Goal: Book appointment/travel/reservation

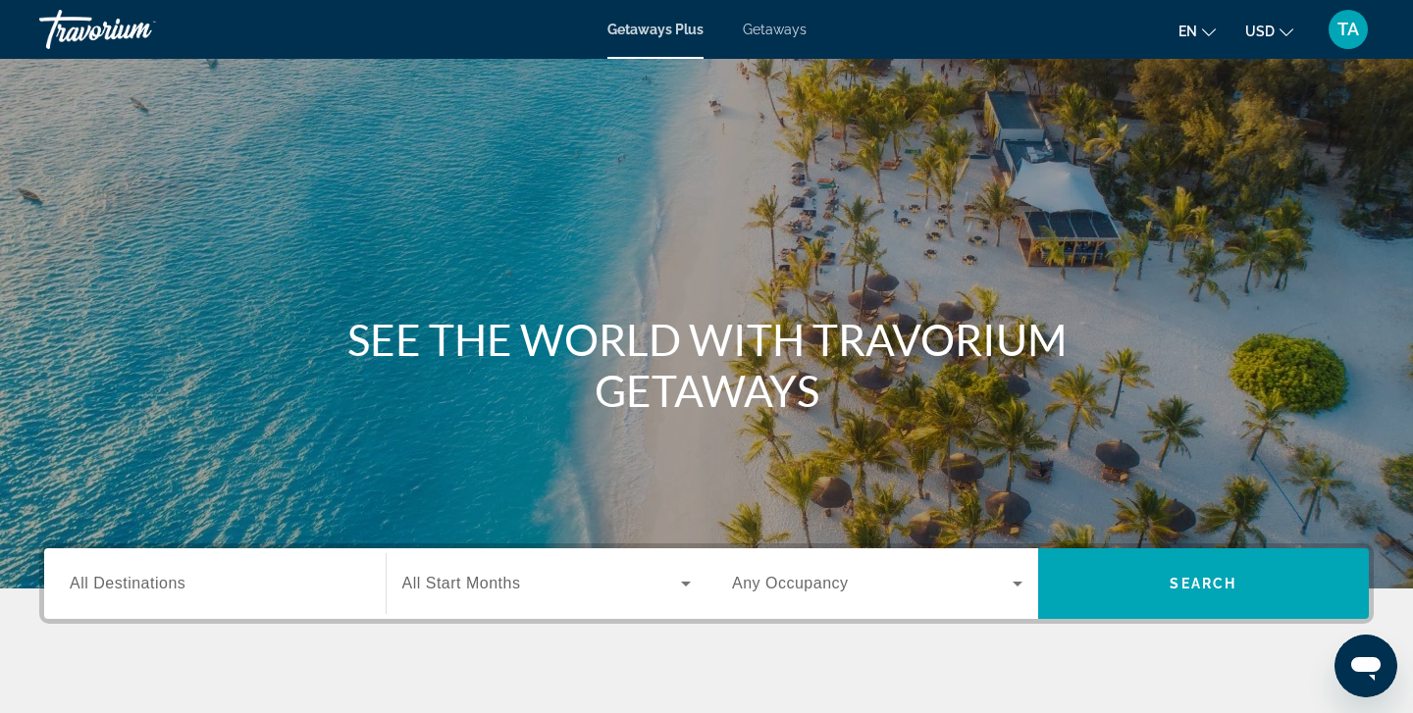
click at [88, 595] on div "Search widget" at bounding box center [215, 584] width 290 height 56
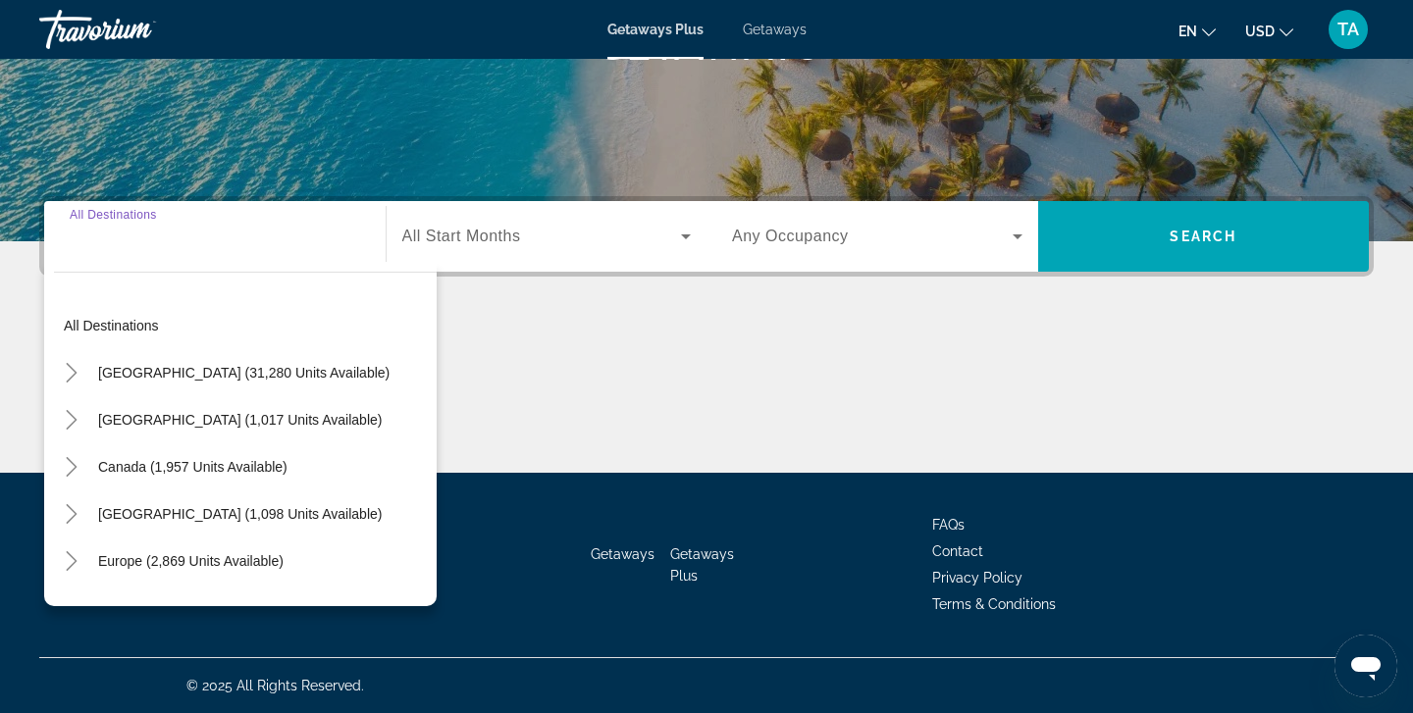
click at [787, 23] on span "Getaways" at bounding box center [775, 30] width 64 height 16
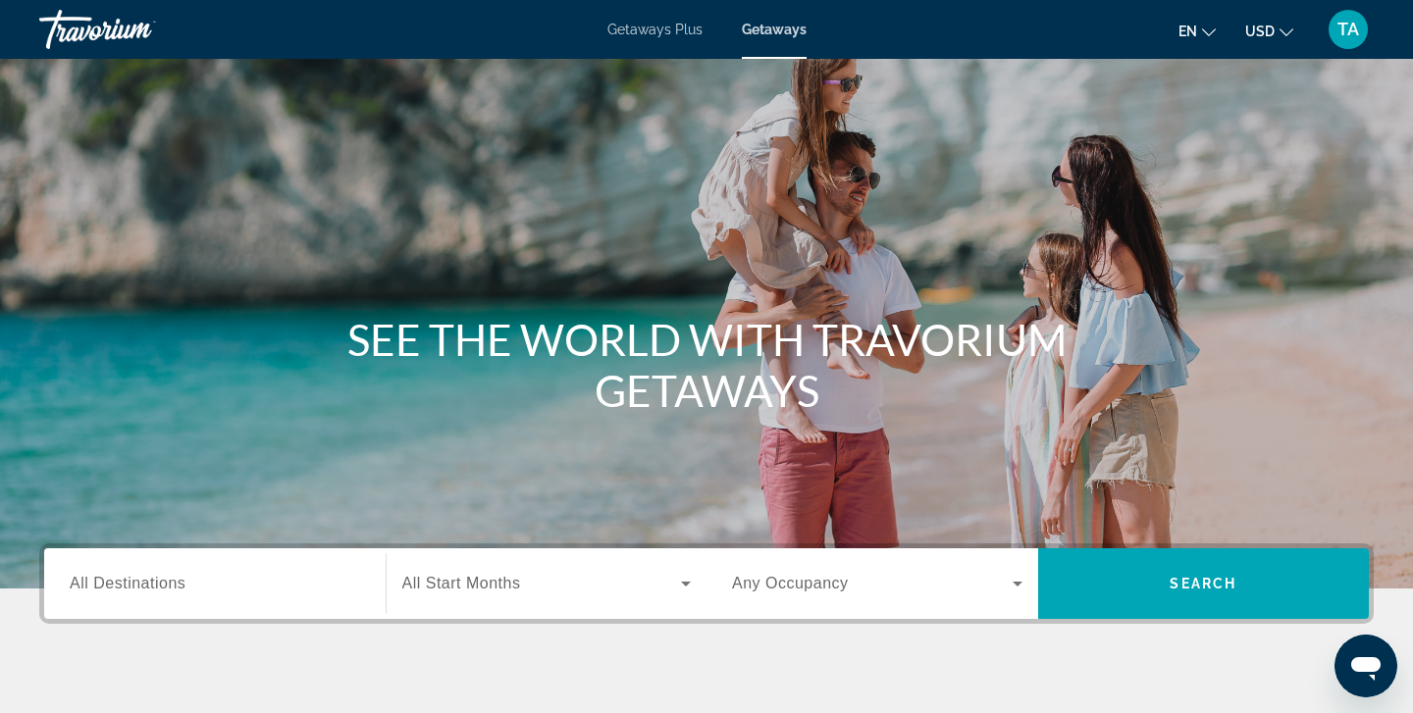
click at [77, 587] on span "All Destinations" at bounding box center [128, 583] width 116 height 17
click at [77, 587] on input "Destination All Destinations" at bounding box center [215, 585] width 290 height 24
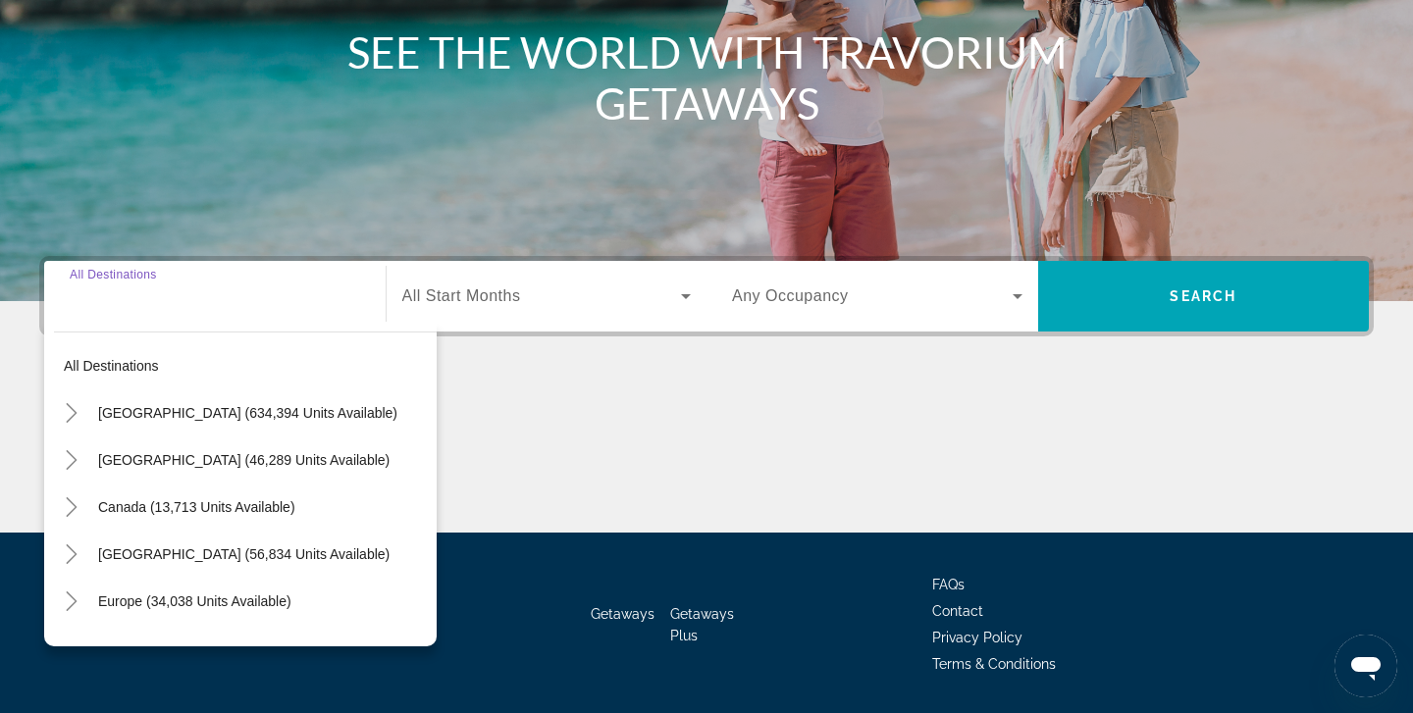
scroll to position [347, 0]
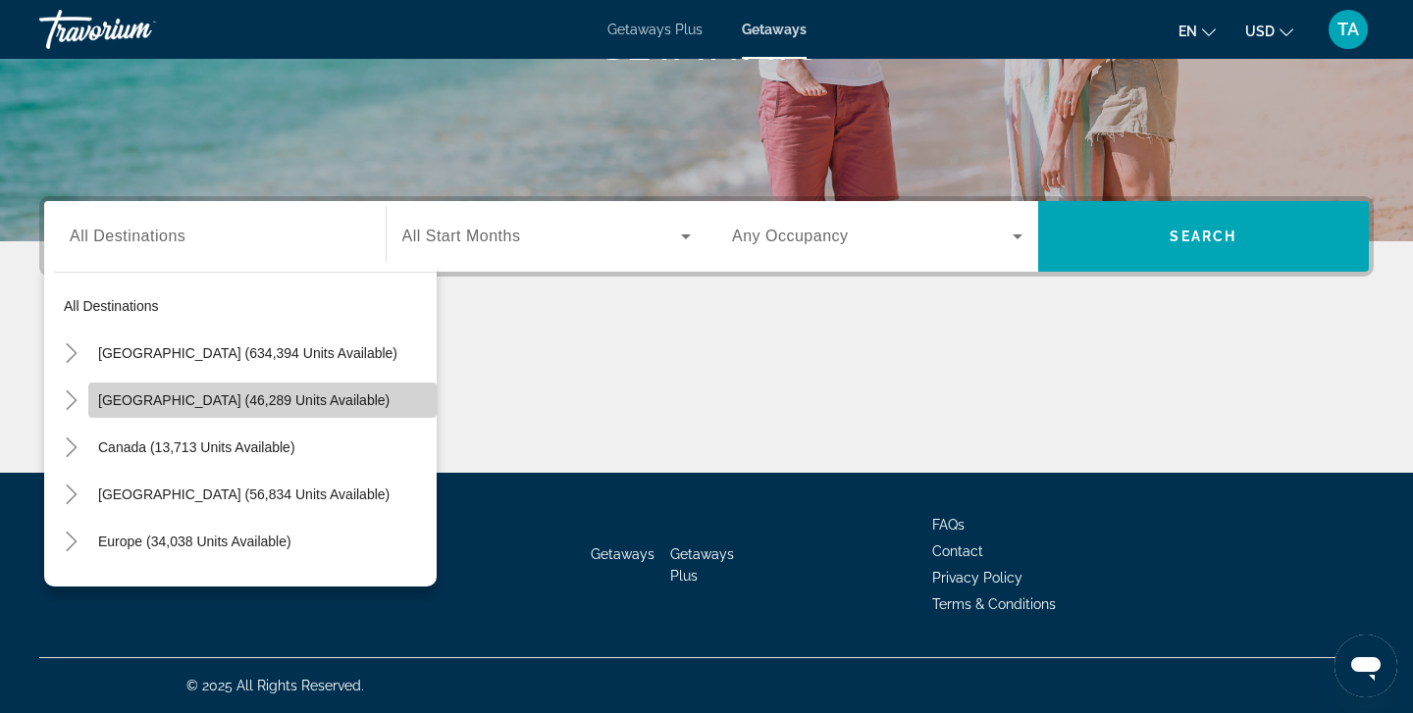
click at [143, 404] on span "[GEOGRAPHIC_DATA] (46,289 units available)" at bounding box center [243, 400] width 291 height 16
type input "**********"
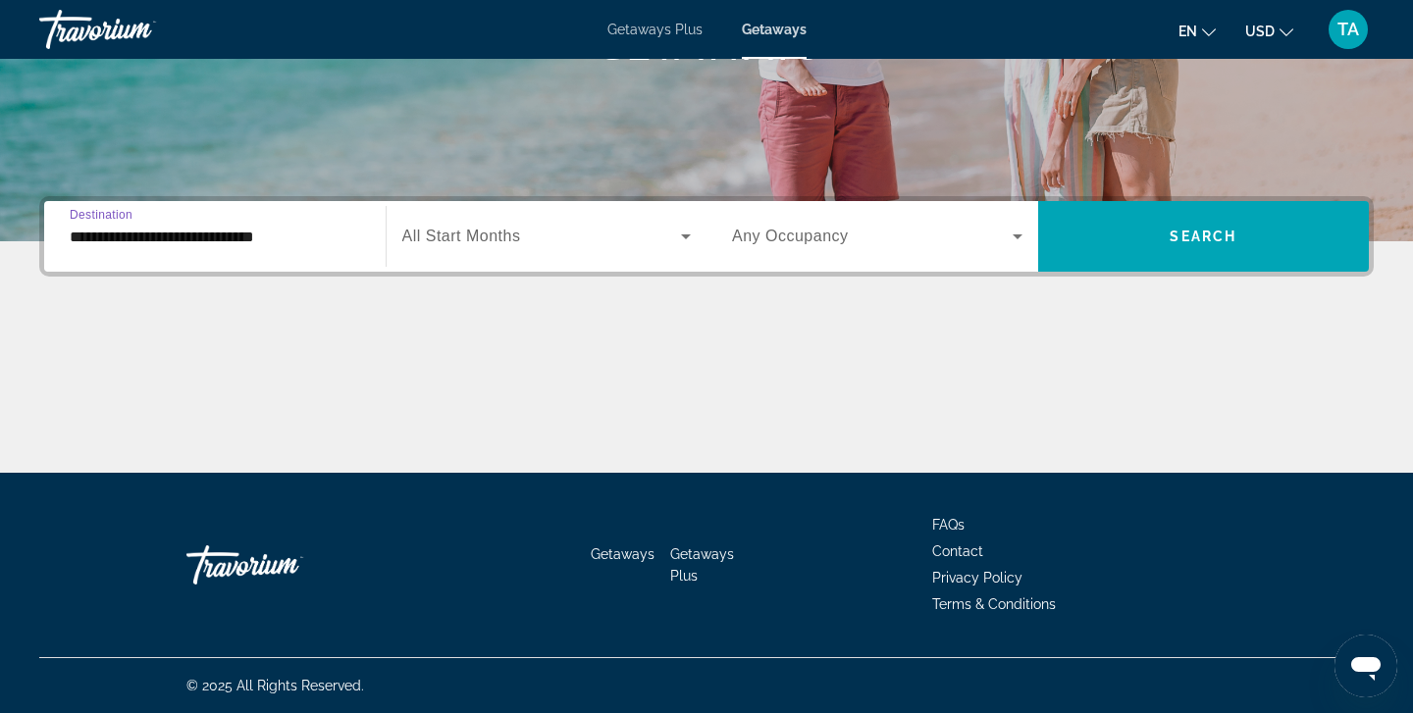
click at [681, 239] on icon "Search widget" at bounding box center [686, 237] width 24 height 24
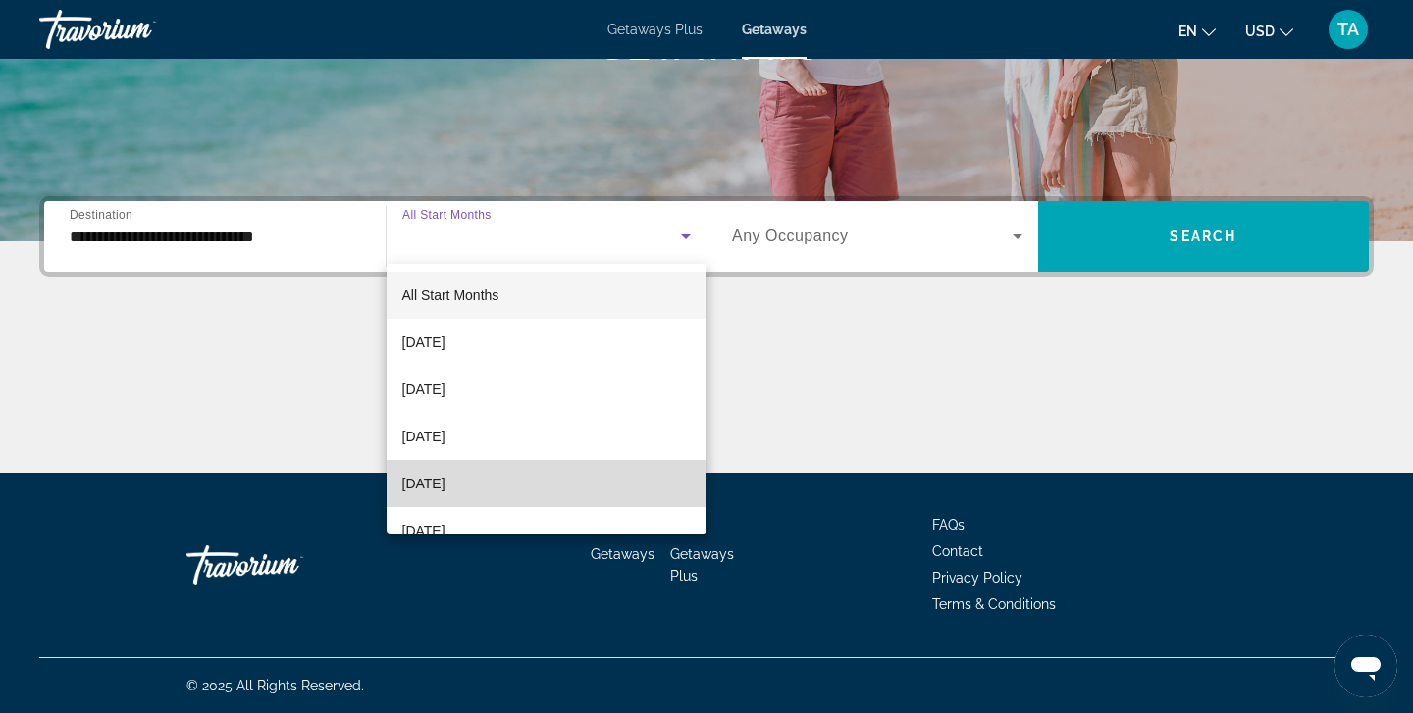
click at [439, 481] on span "[DATE]" at bounding box center [423, 484] width 43 height 24
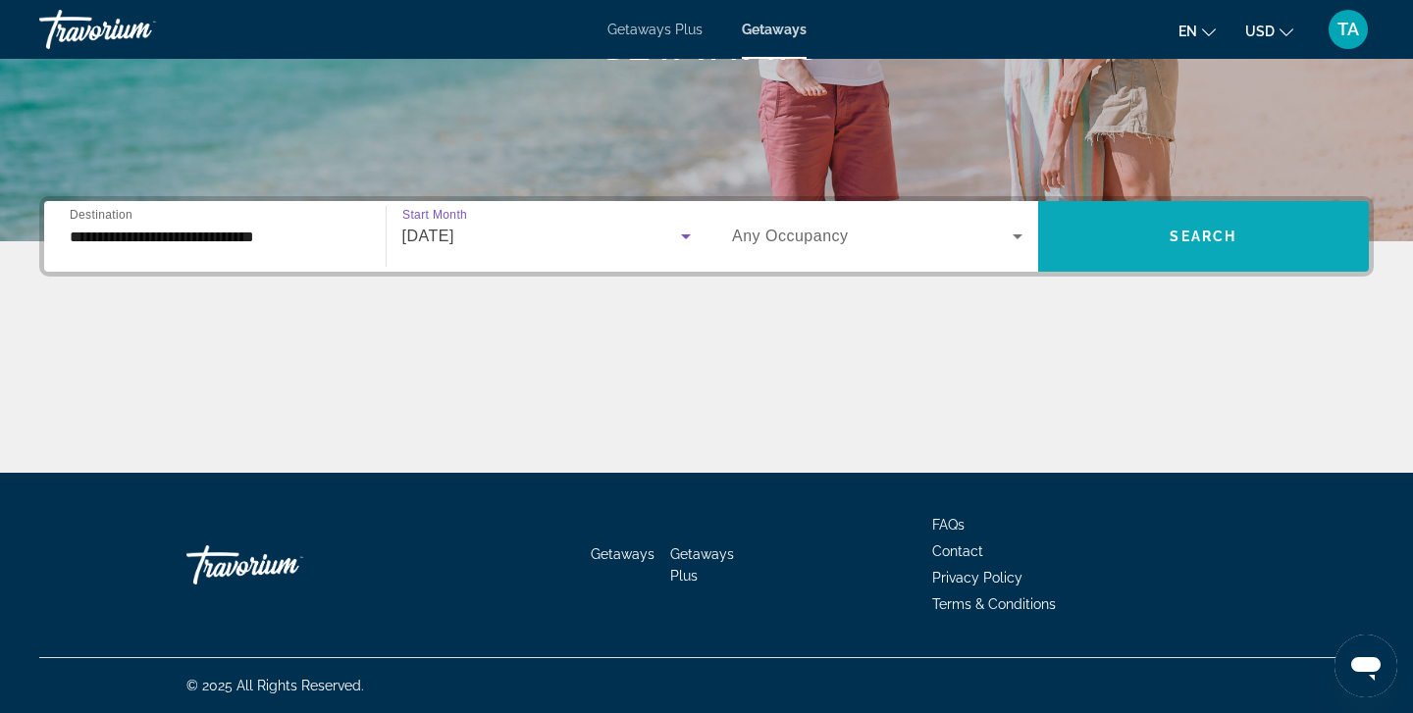
click at [1183, 218] on span "Search widget" at bounding box center [1204, 236] width 332 height 47
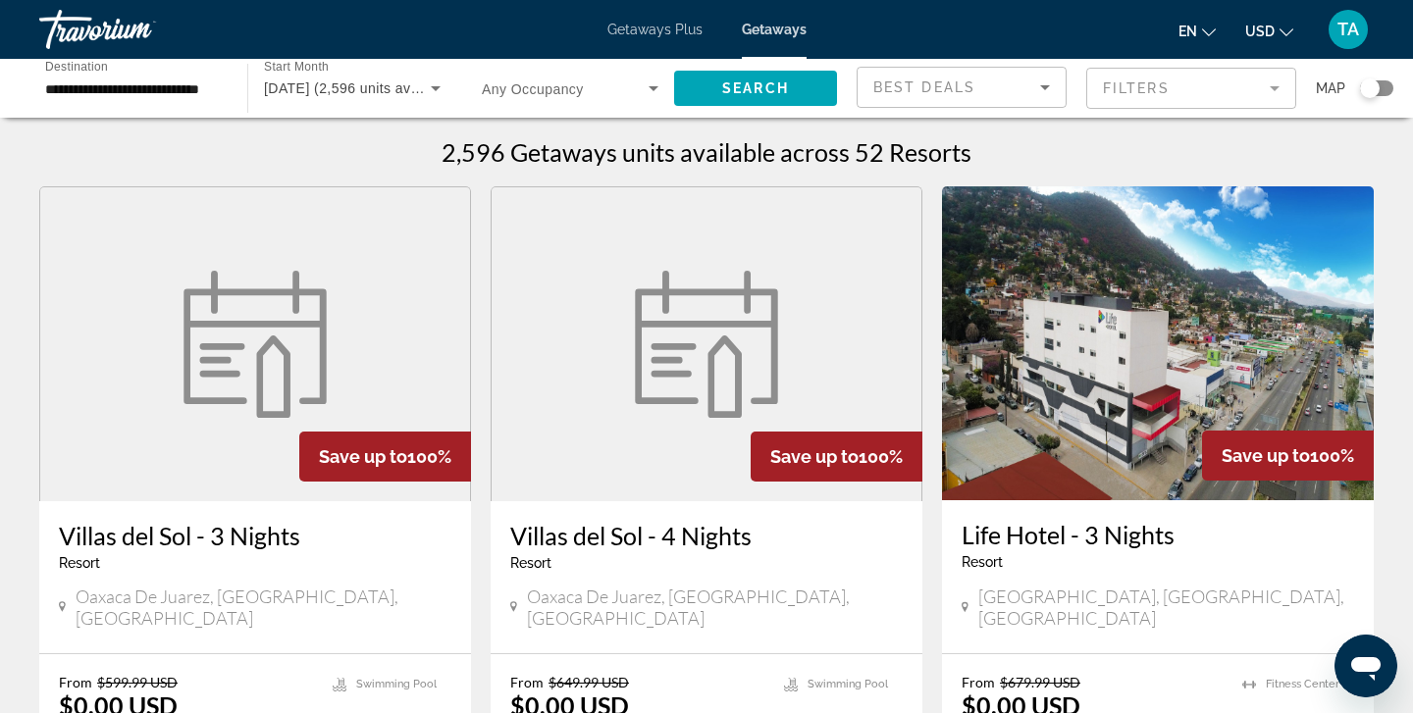
click at [1048, 81] on icon "Sort by" at bounding box center [1045, 88] width 24 height 24
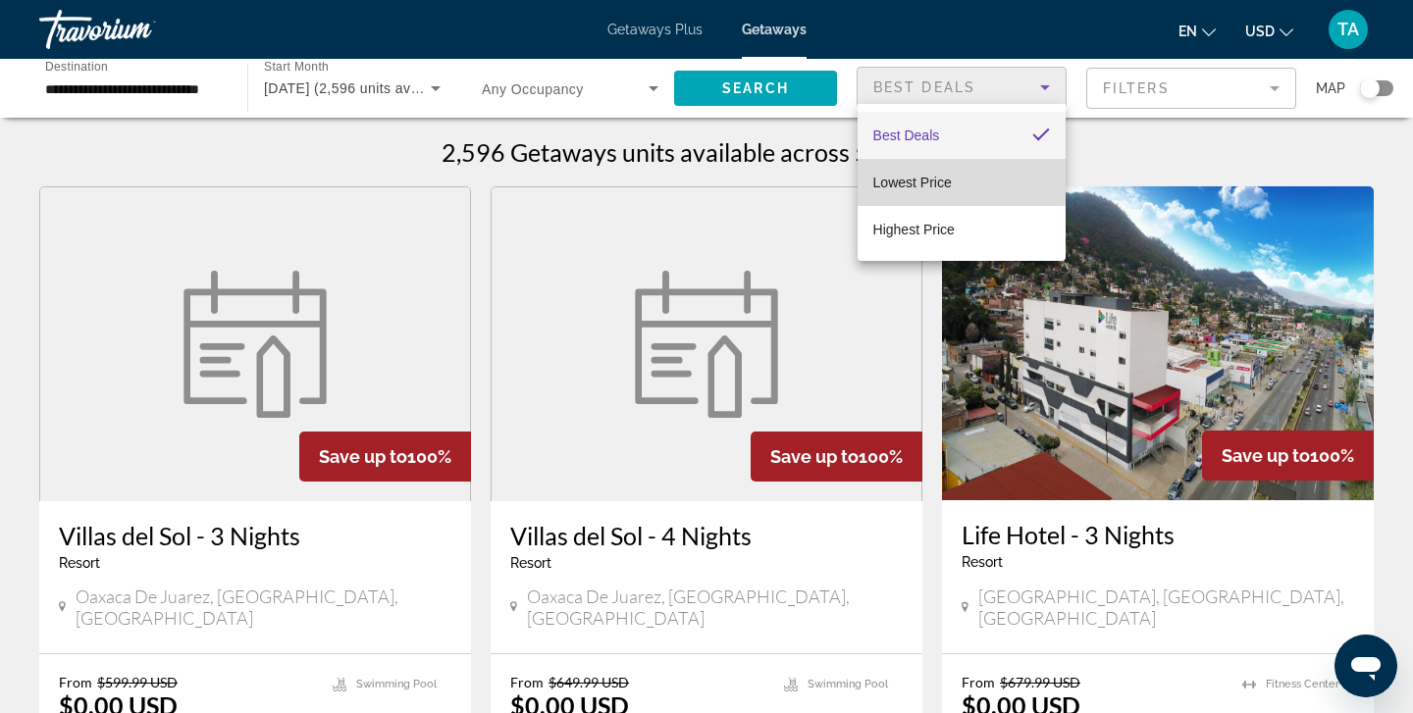
click at [944, 175] on span "Lowest Price" at bounding box center [912, 183] width 78 height 16
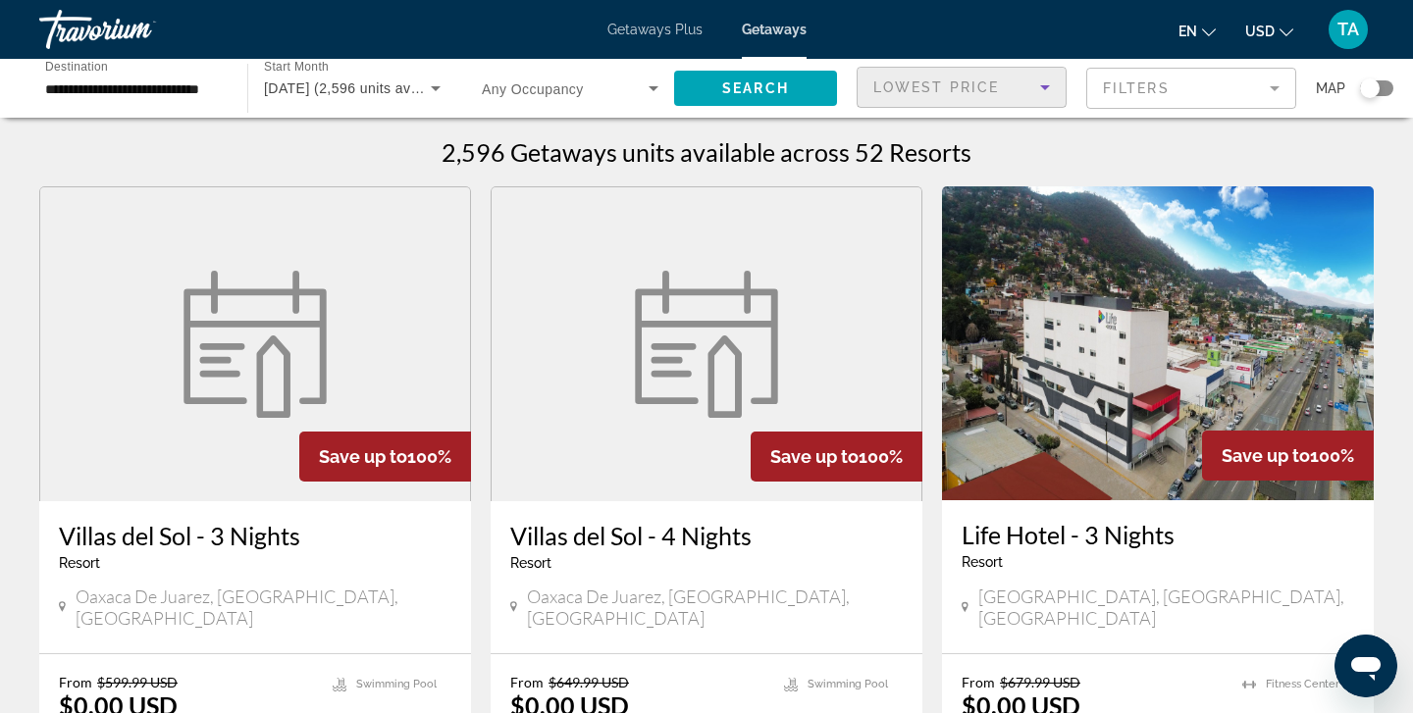
click at [1276, 87] on mat-form-field "Filters" at bounding box center [1191, 88] width 210 height 41
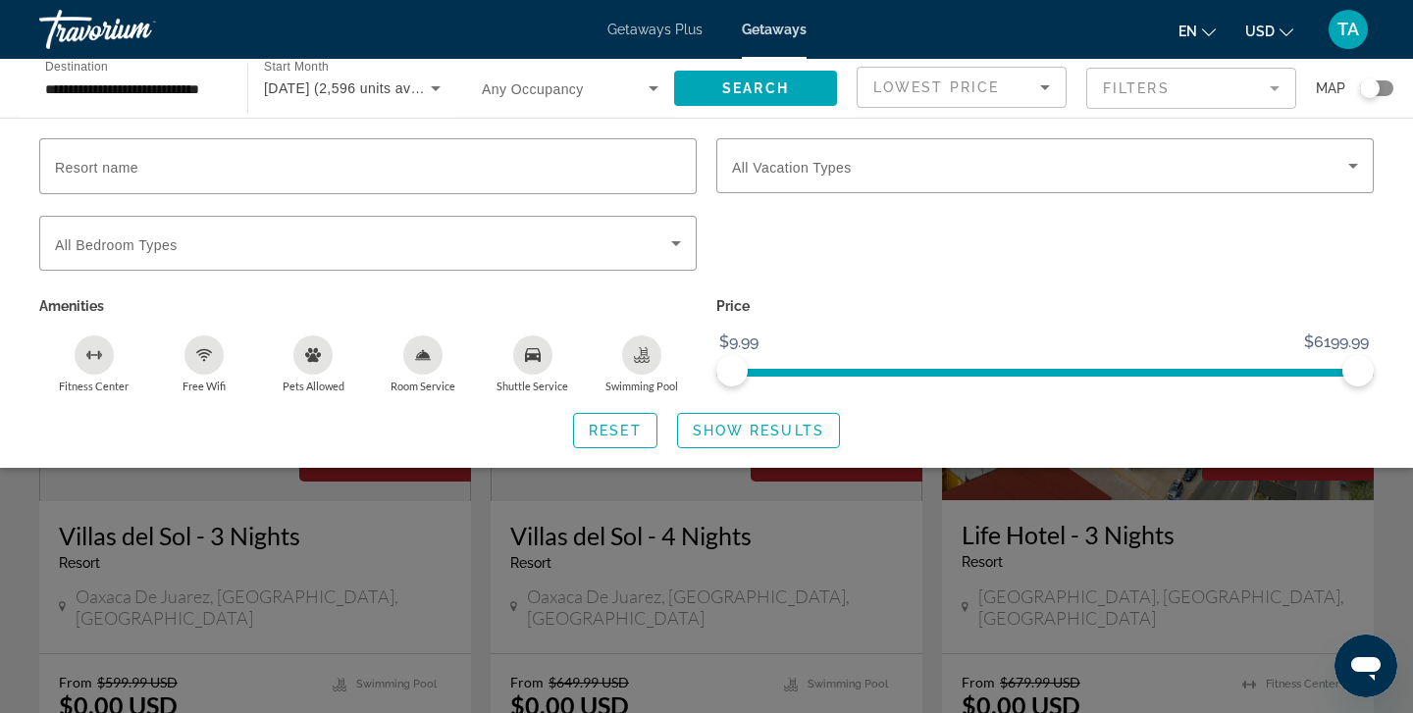
click at [1276, 88] on mat-form-field "Filters" at bounding box center [1191, 88] width 210 height 41
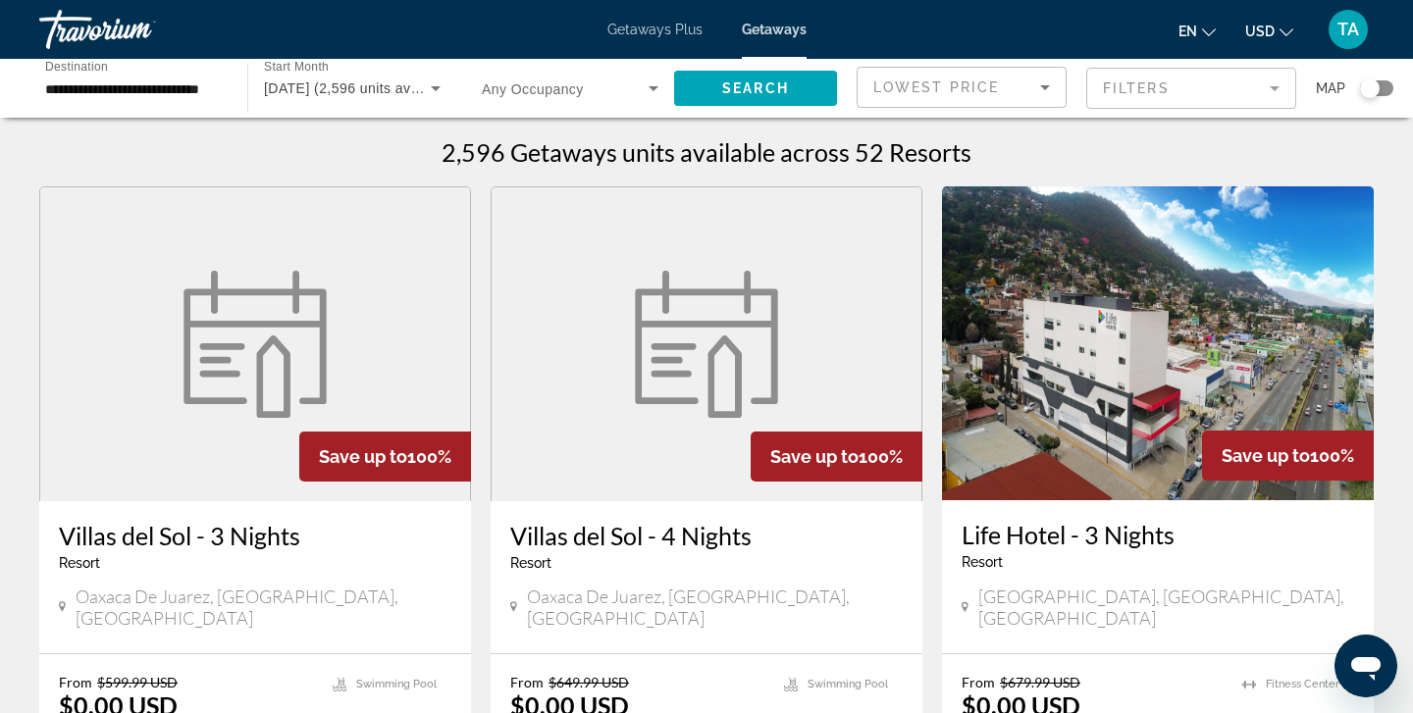
click at [1276, 88] on mat-form-field "Filters" at bounding box center [1191, 88] width 210 height 41
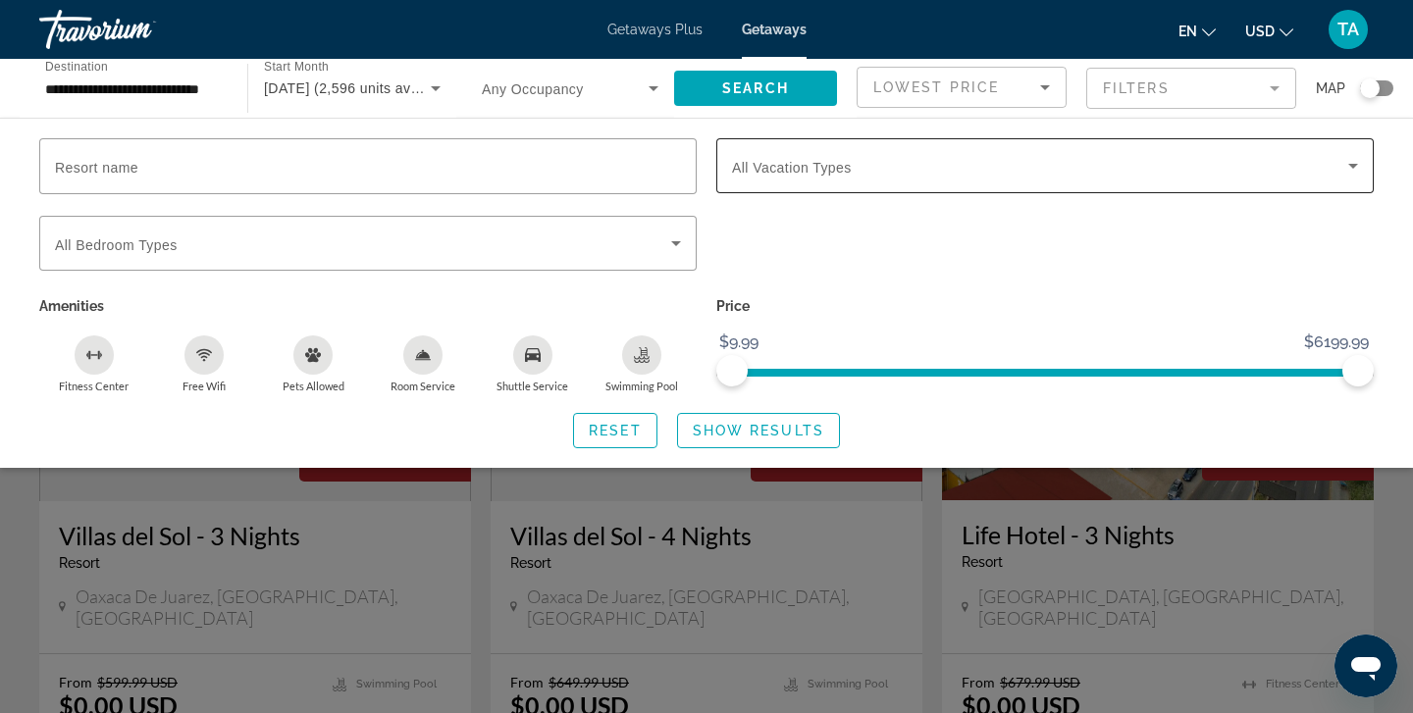
click at [1359, 165] on icon "Search widget" at bounding box center [1353, 166] width 24 height 24
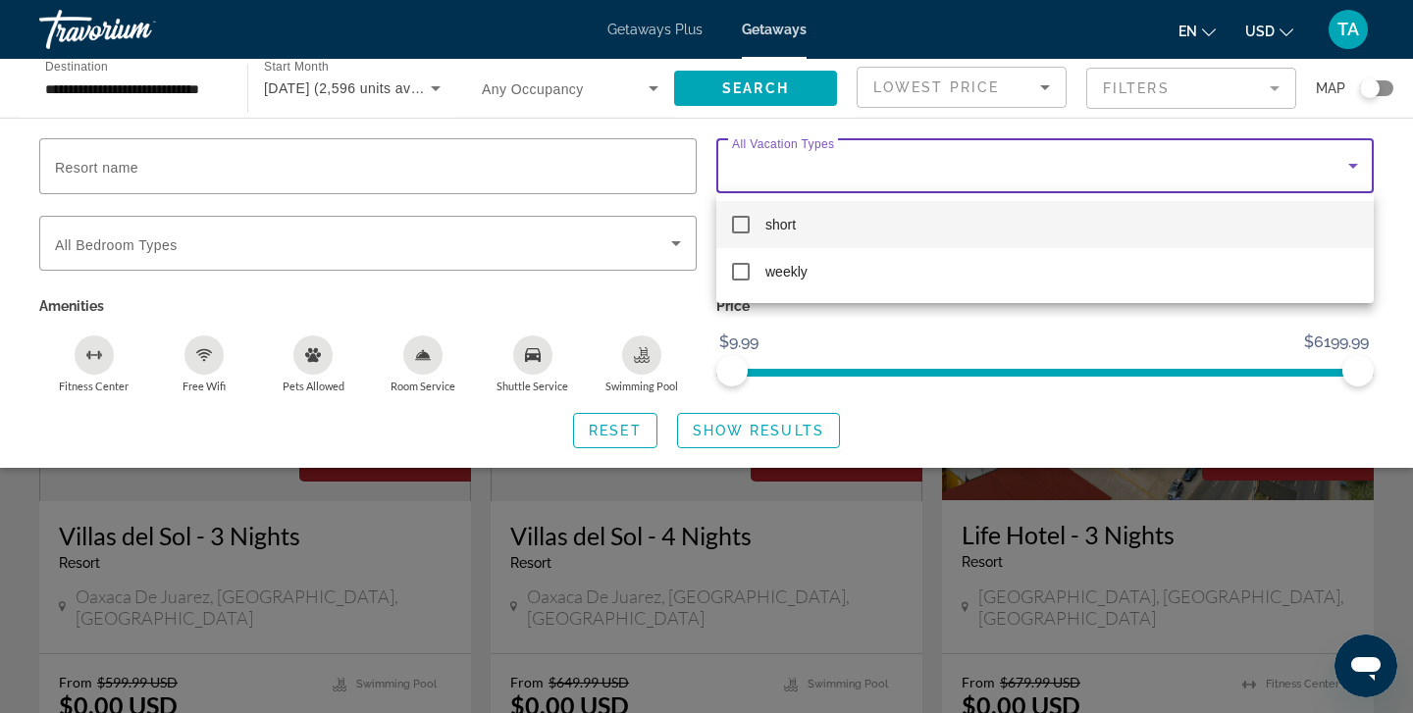
click at [1088, 334] on div at bounding box center [706, 356] width 1413 height 713
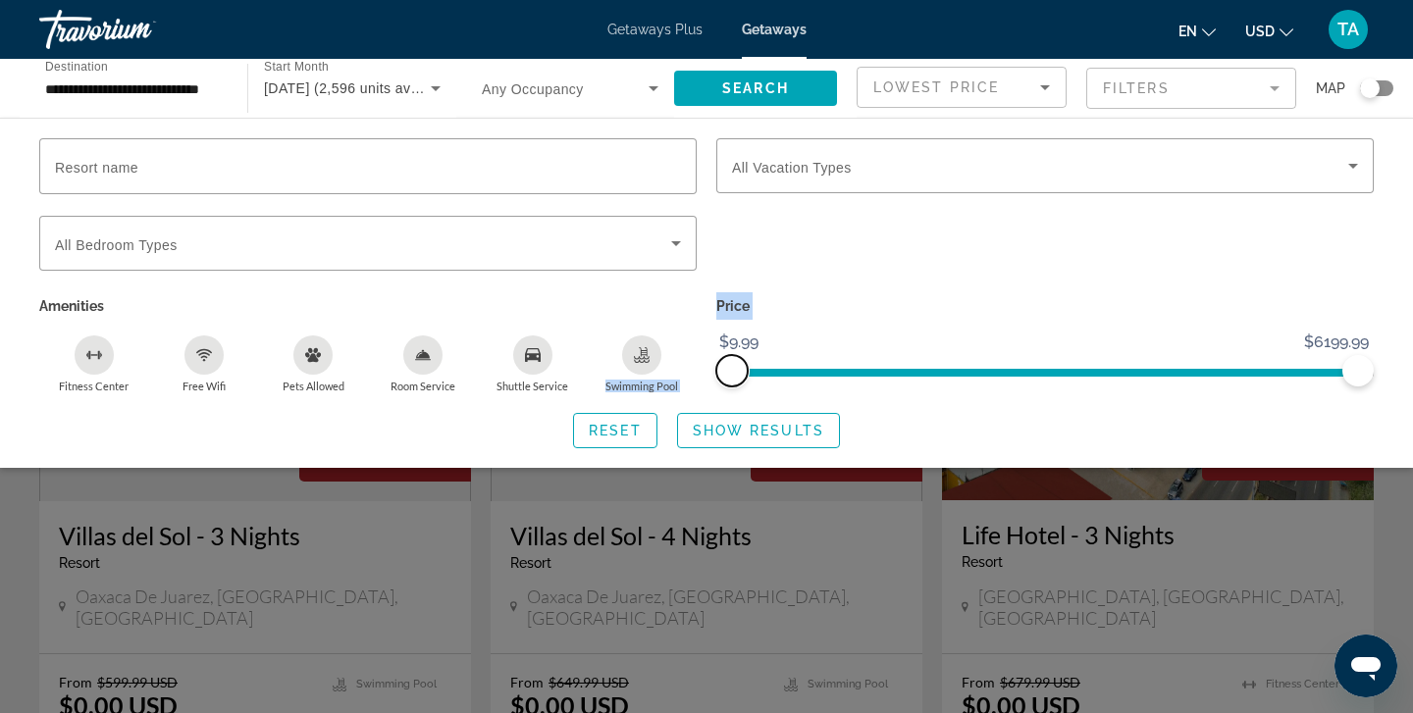
drag, startPoint x: 727, startPoint y: 375, endPoint x: 645, endPoint y: 369, distance: 81.6
click at [674, 374] on div "Resort name Vacation Types All Vacation Types Bedroom Types All Bedroom Types A…" at bounding box center [706, 265] width 1354 height 255
click at [417, 427] on div "Reset Show Results" at bounding box center [706, 430] width 1334 height 35
click at [763, 438] on span "Show Results" at bounding box center [758, 431] width 131 height 16
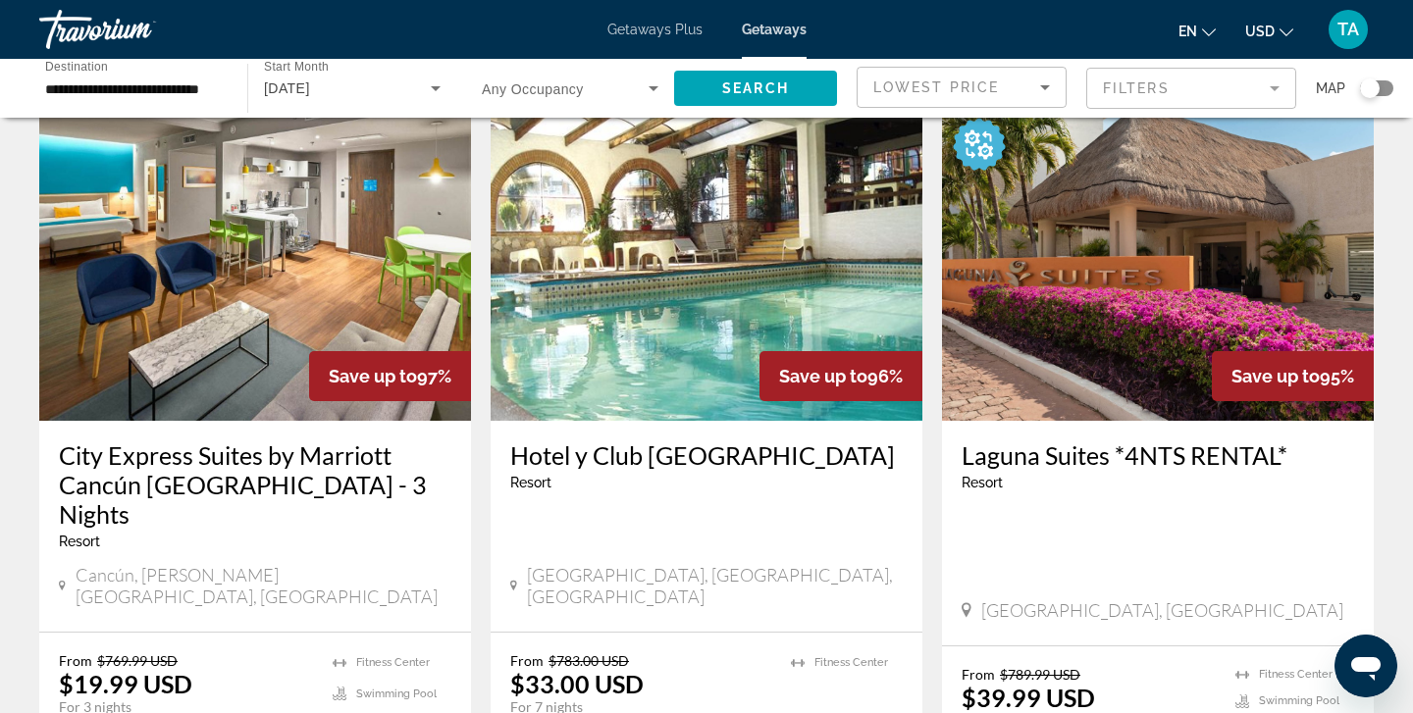
scroll to position [2243, 0]
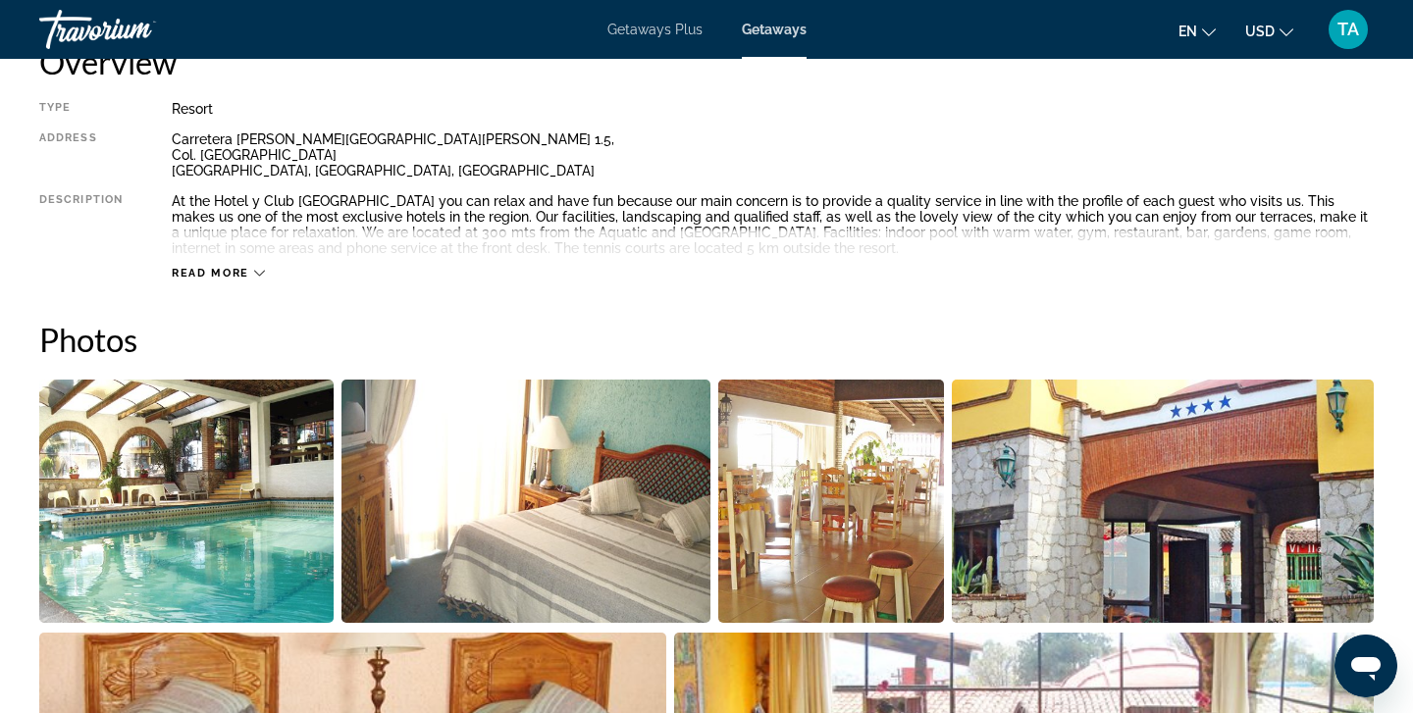
scroll to position [691, 0]
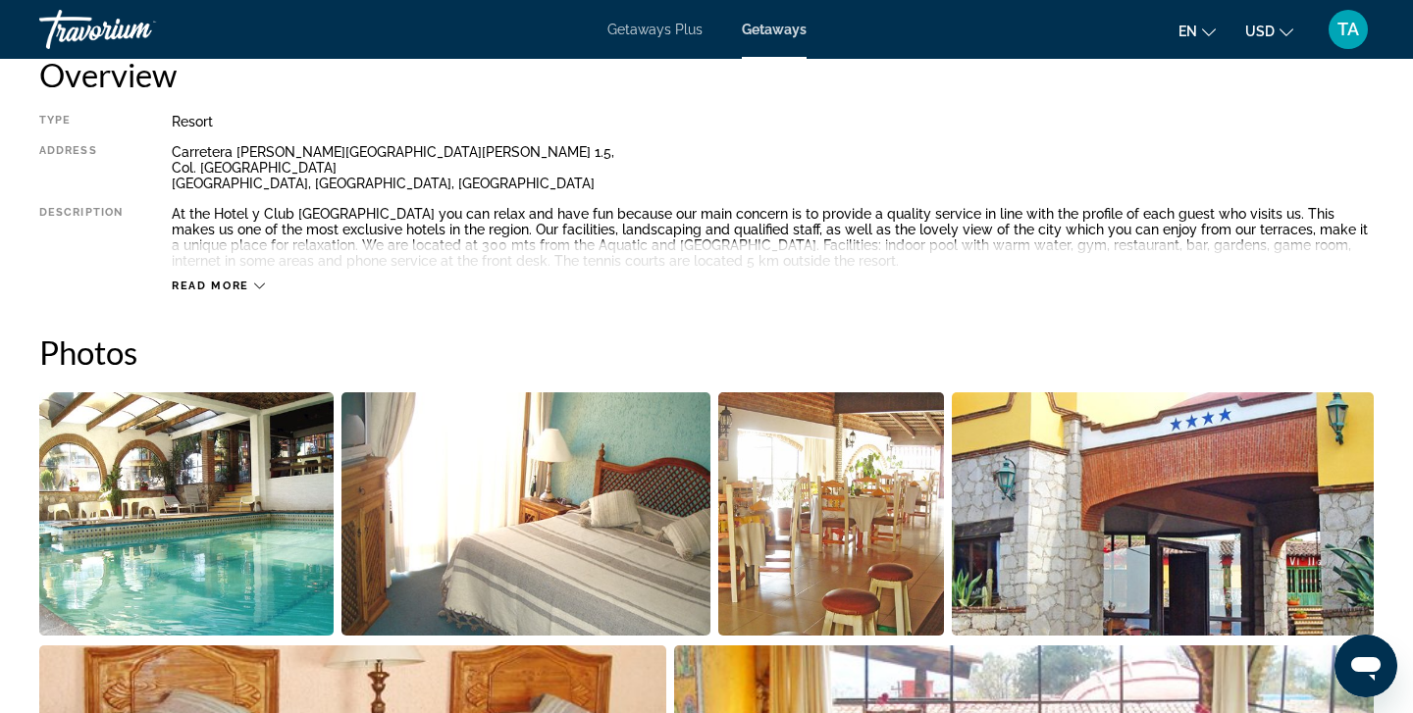
click at [225, 280] on span "Read more" at bounding box center [210, 286] width 77 height 13
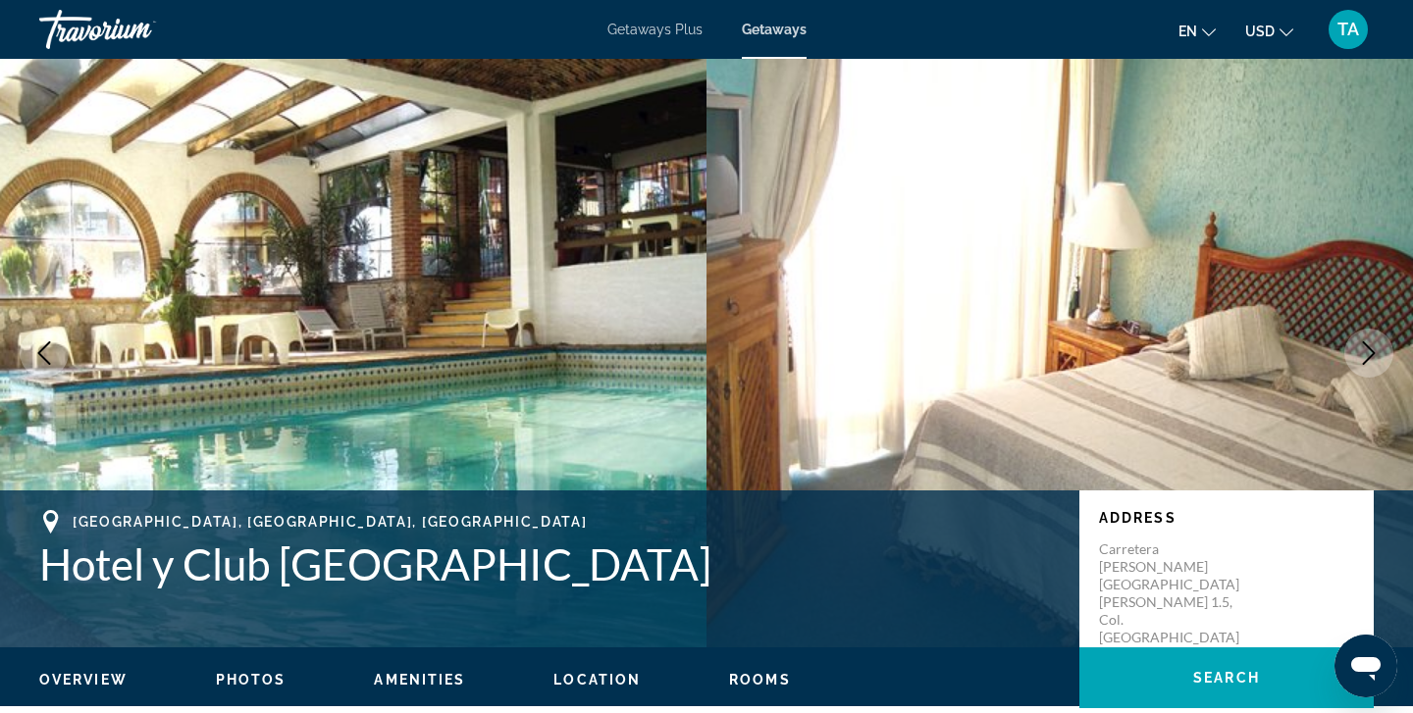
scroll to position [0, 0]
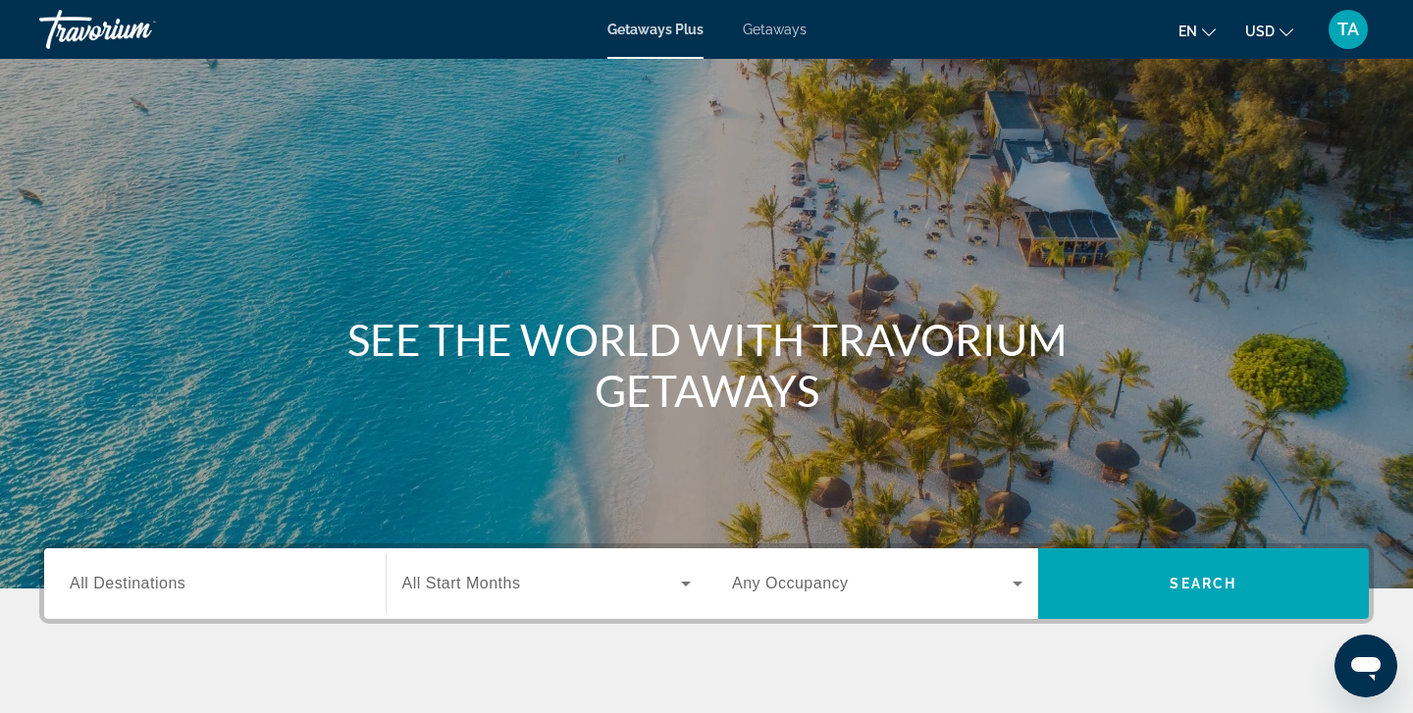
click at [767, 27] on span "Getaways" at bounding box center [775, 30] width 64 height 16
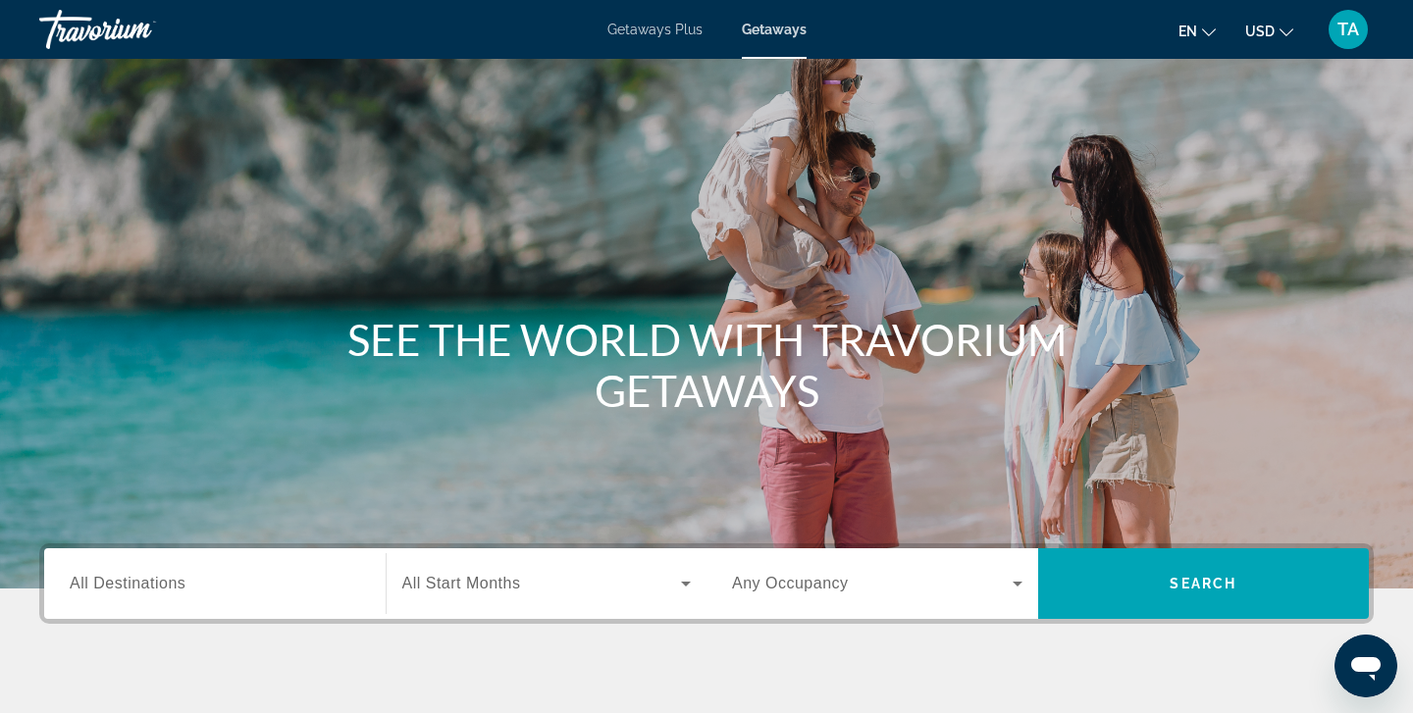
click at [84, 590] on span "All Destinations" at bounding box center [128, 583] width 116 height 17
click at [84, 590] on input "Destination All Destinations" at bounding box center [215, 585] width 290 height 24
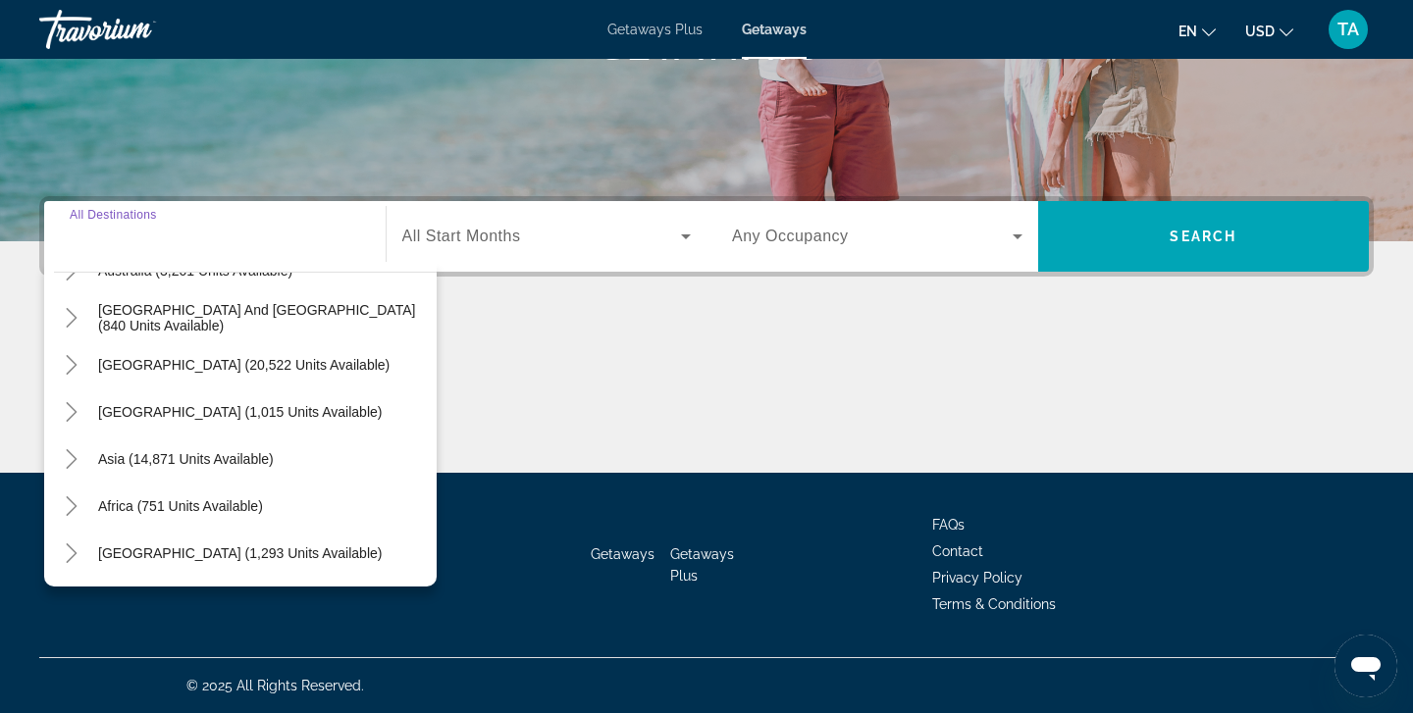
scroll to position [318, 0]
click at [70, 555] on icon "Toggle Middle East (1,293 units available)" at bounding box center [72, 553] width 20 height 20
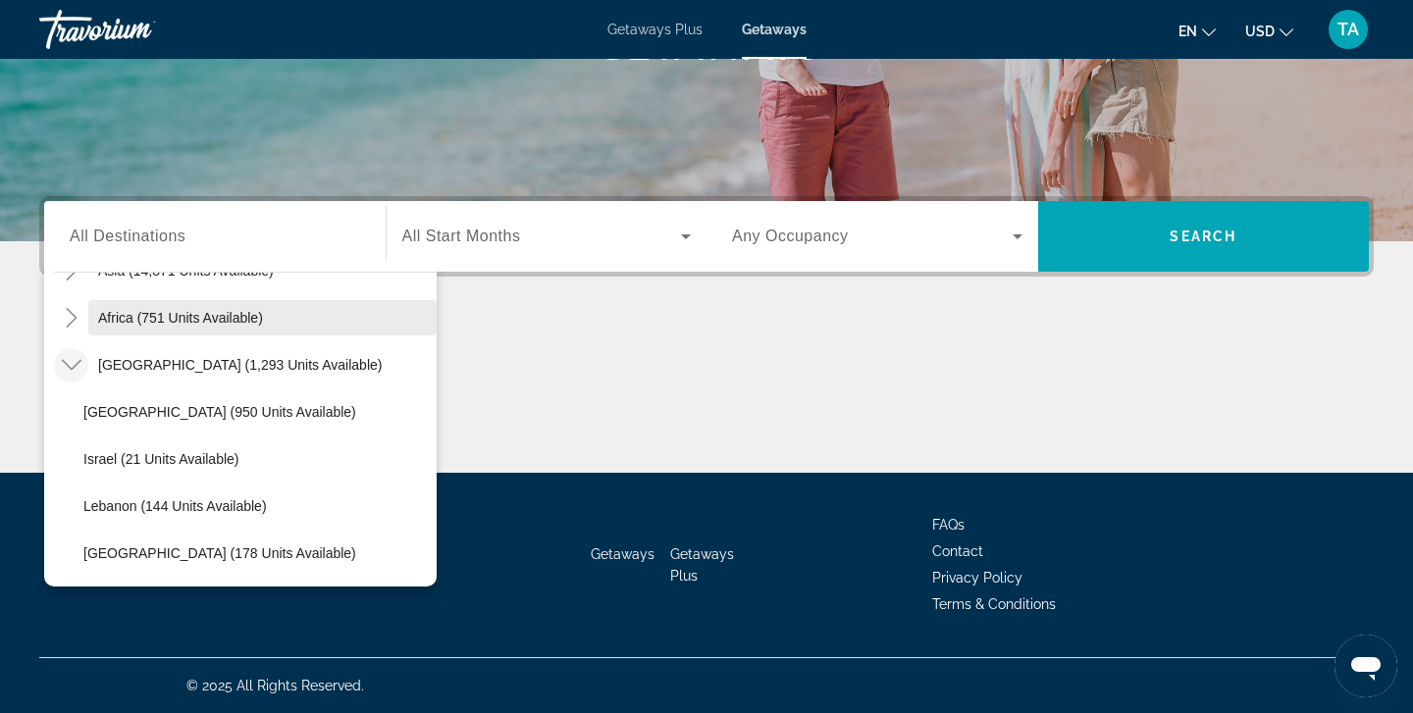
scroll to position [506, 0]
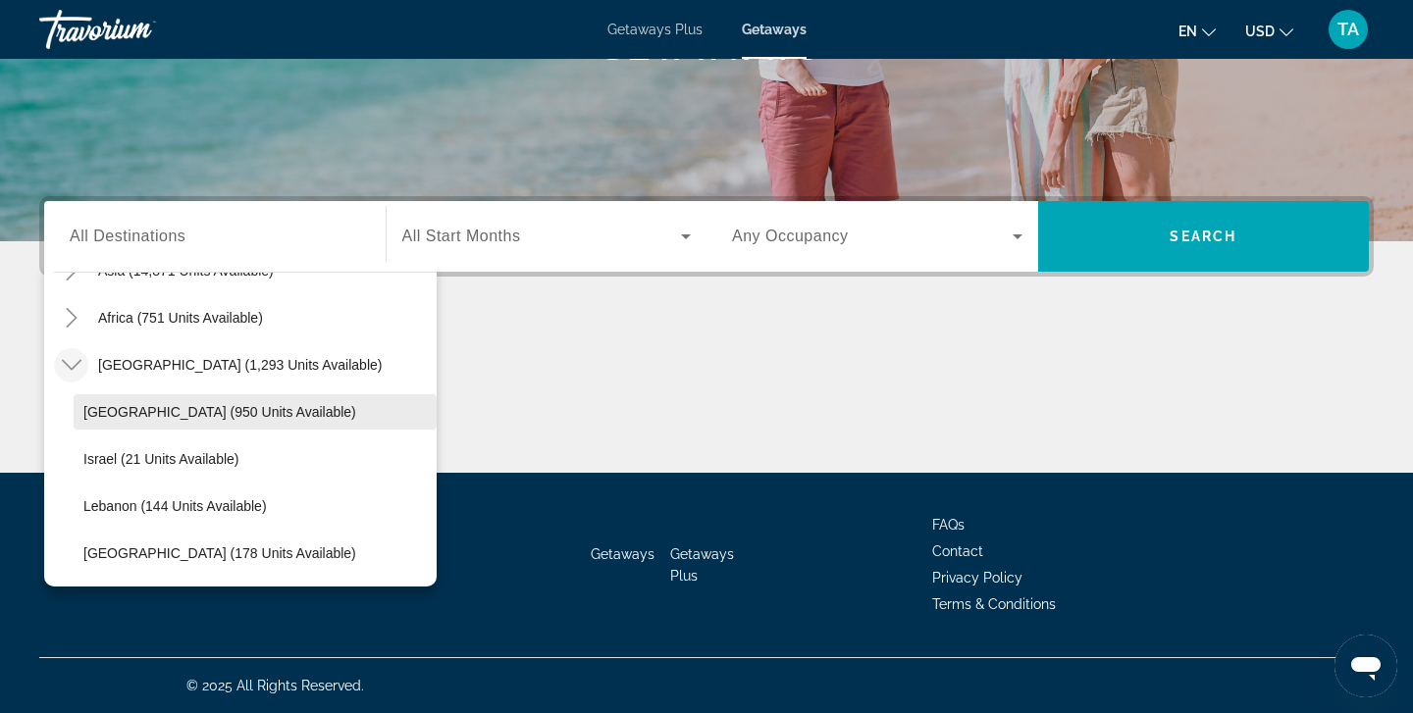
click at [153, 408] on span "Egypt (950 units available)" at bounding box center [219, 412] width 273 height 16
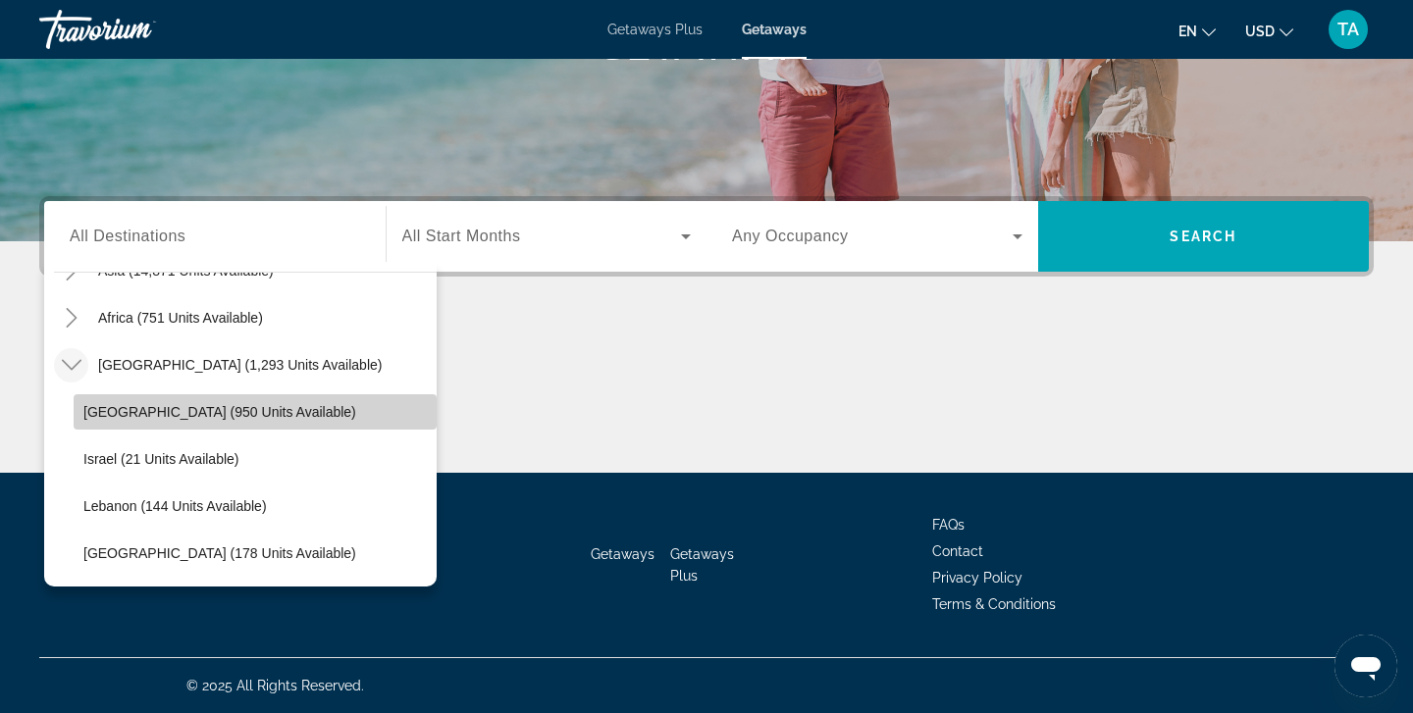
type input "**********"
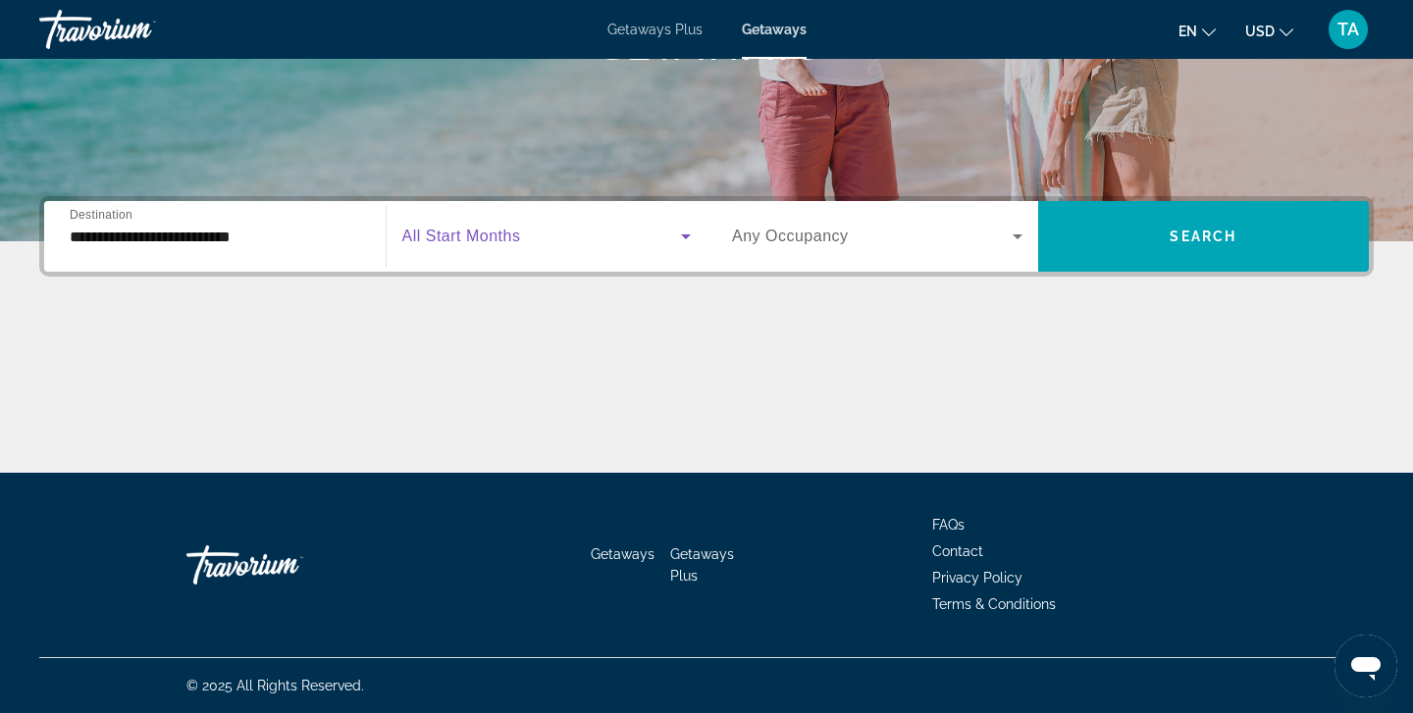
click at [679, 233] on icon "Search widget" at bounding box center [686, 237] width 24 height 24
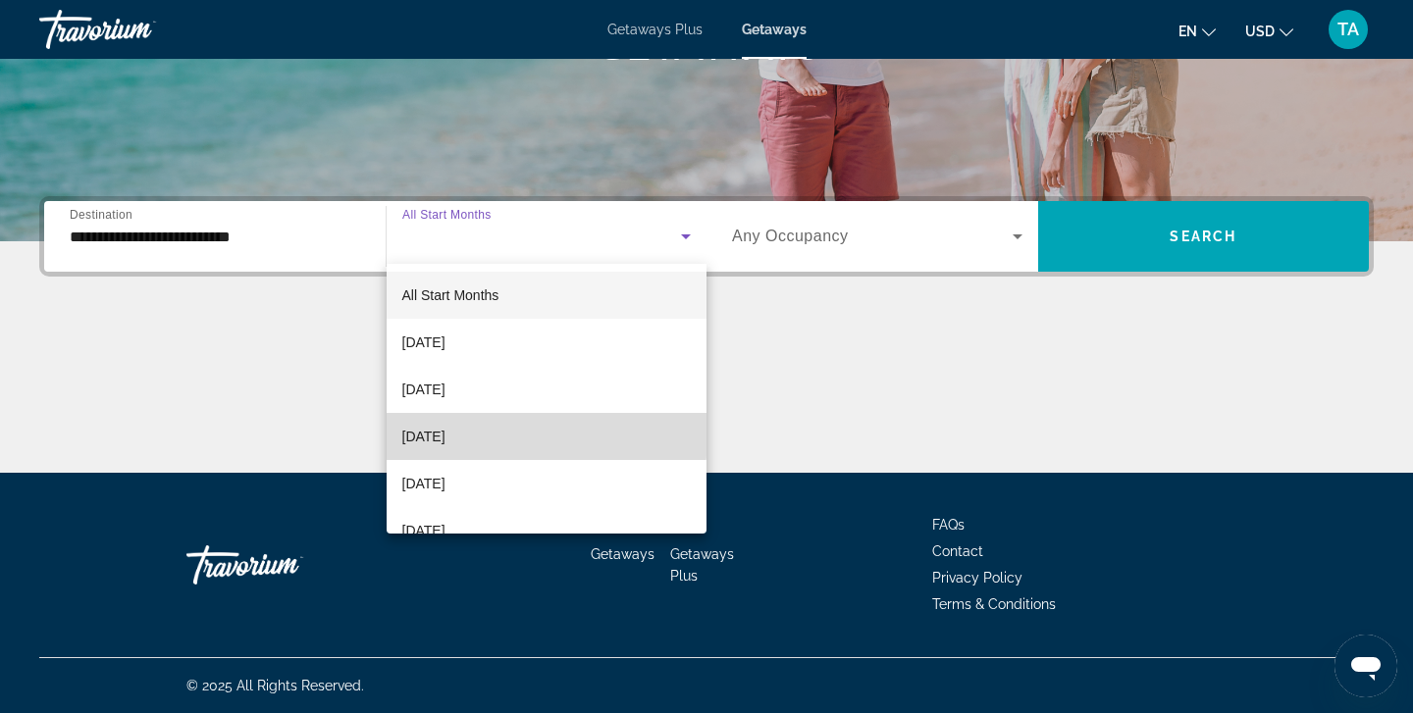
click at [445, 435] on span "[DATE]" at bounding box center [423, 437] width 43 height 24
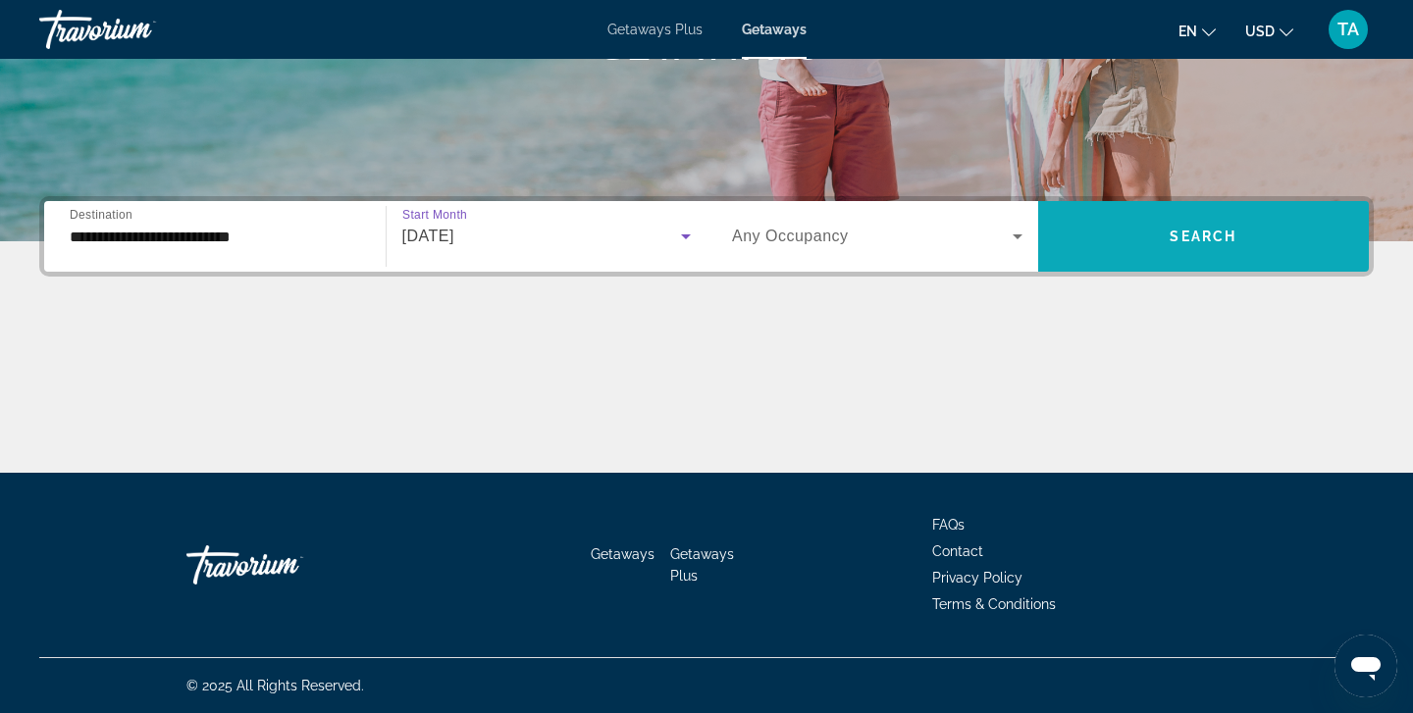
click at [1272, 247] on span "Search widget" at bounding box center [1204, 236] width 332 height 47
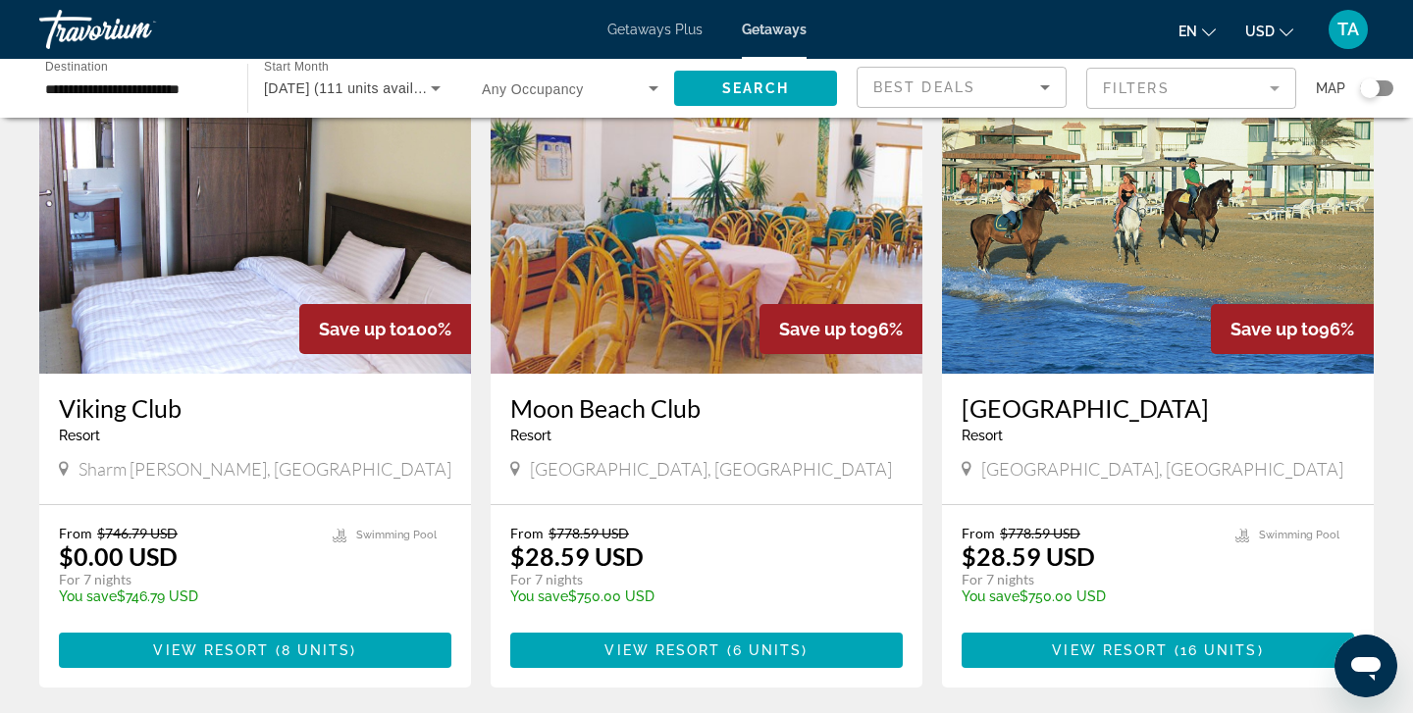
scroll to position [129, 0]
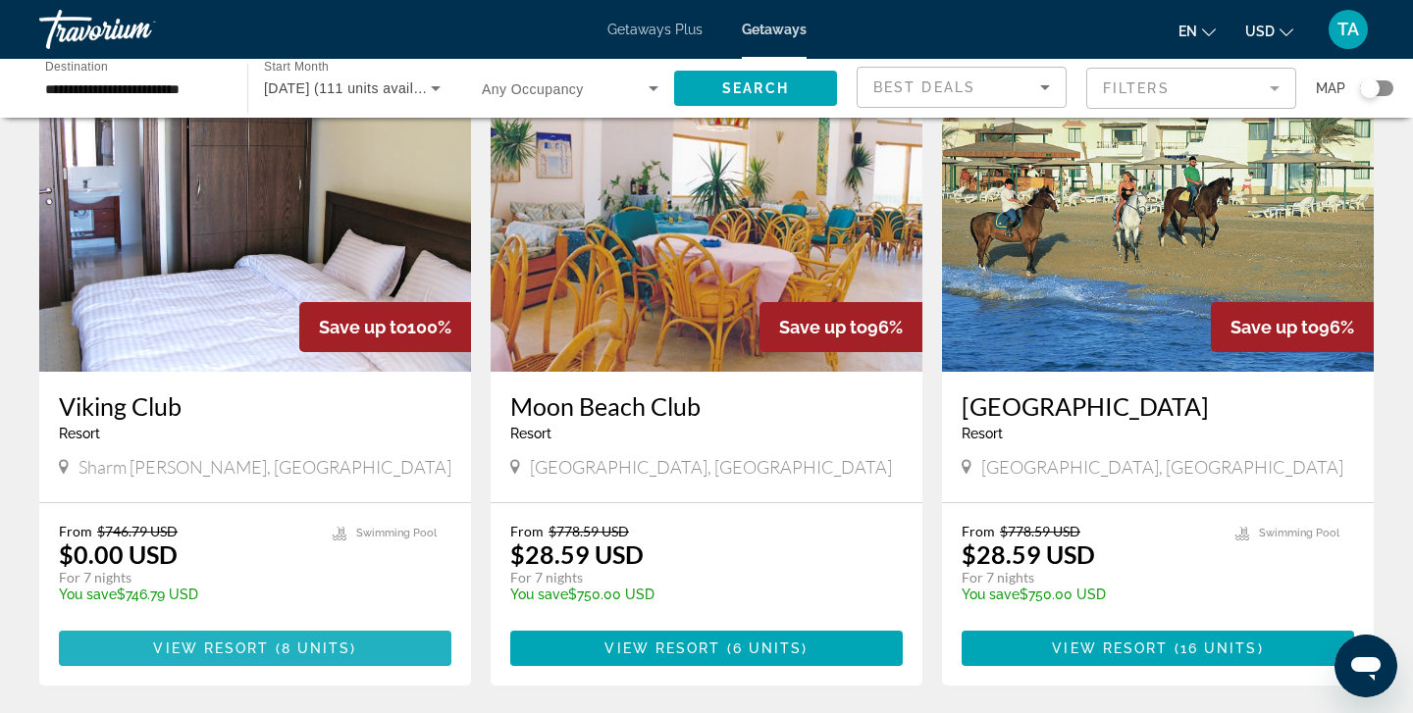
click at [221, 655] on span "View Resort" at bounding box center [211, 649] width 116 height 16
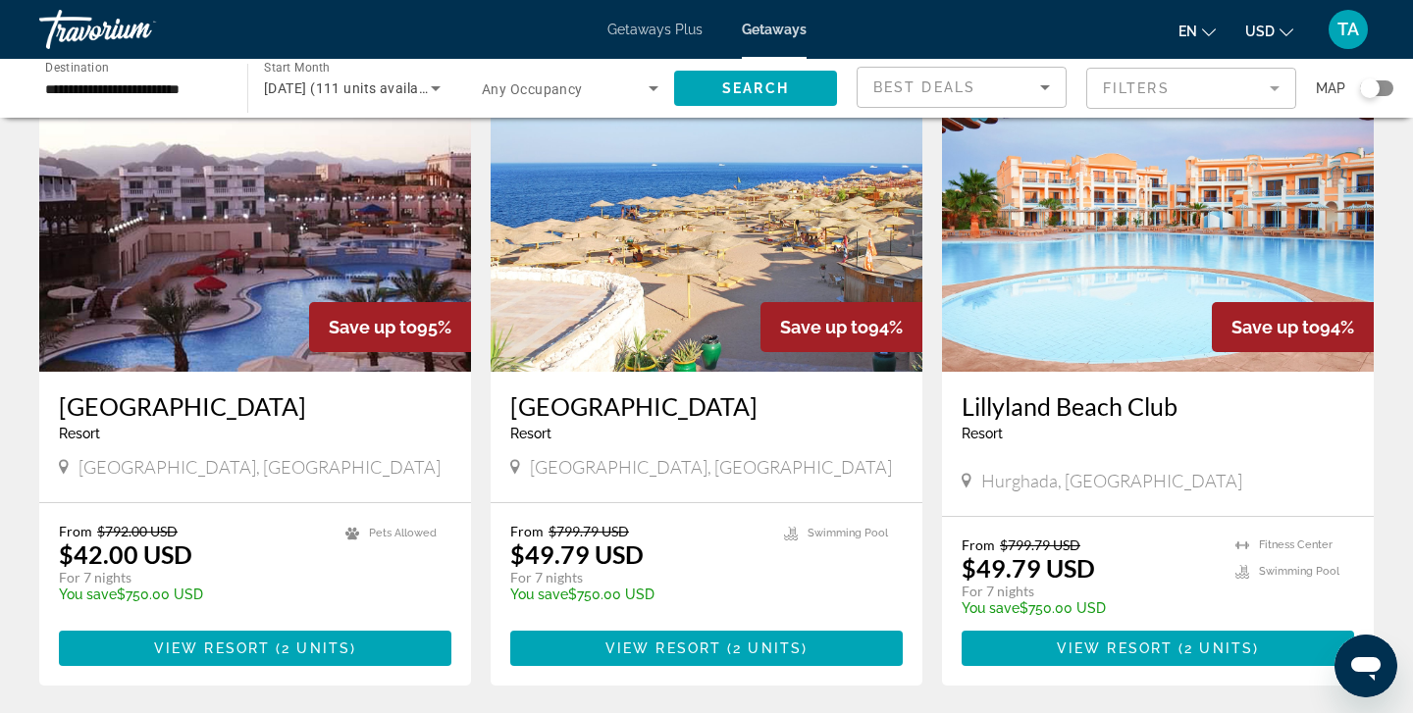
scroll to position [794, 0]
